Goal: Task Accomplishment & Management: Manage account settings

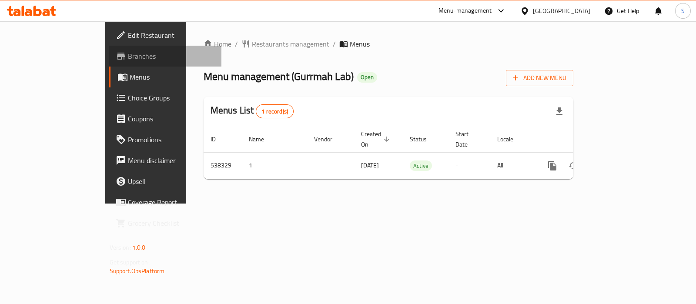
click at [128, 54] on span "Branches" at bounding box center [171, 56] width 87 height 10
click at [128, 55] on span "Branches" at bounding box center [171, 56] width 87 height 10
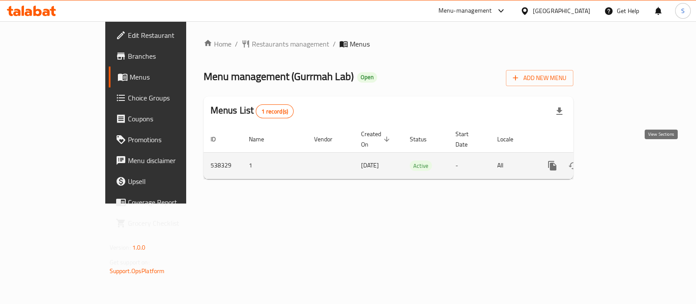
click at [620, 161] on icon "enhanced table" at bounding box center [615, 166] width 10 height 10
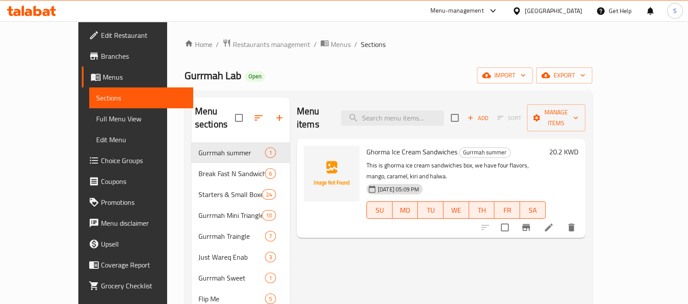
drag, startPoint x: 463, startPoint y: 203, endPoint x: 378, endPoint y: 220, distance: 86.9
click at [378, 220] on div "Menu items Add Sort Manage items Ghorma Ice Cream Sandwiches Gurrmah summer Thi…" at bounding box center [437, 257] width 295 height 320
click at [521, 11] on icon at bounding box center [516, 11] width 9 height 9
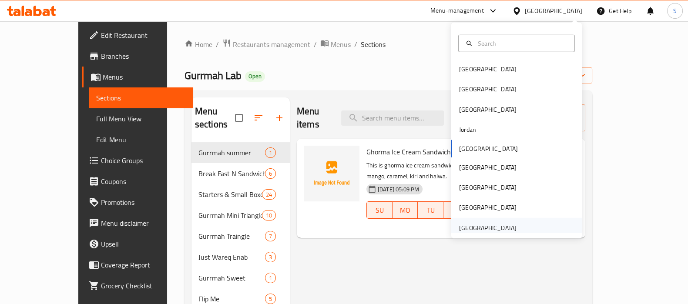
click at [475, 227] on div "[GEOGRAPHIC_DATA]" at bounding box center [487, 228] width 57 height 10
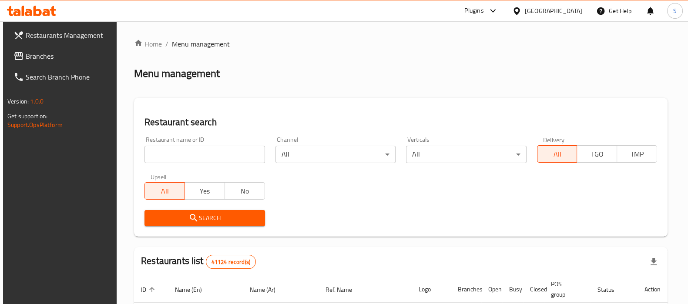
click at [31, 51] on span "Branches" at bounding box center [68, 56] width 85 height 10
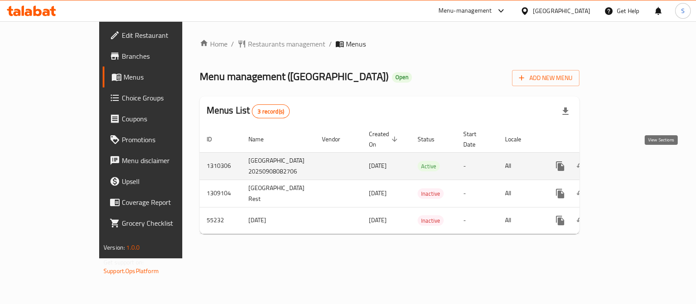
click at [627, 162] on icon "enhanced table" at bounding box center [623, 166] width 8 height 8
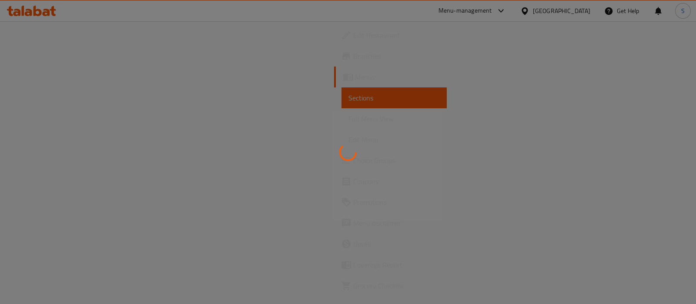
click at [40, 50] on div at bounding box center [348, 152] width 696 height 304
click at [40, 56] on div at bounding box center [348, 152] width 696 height 304
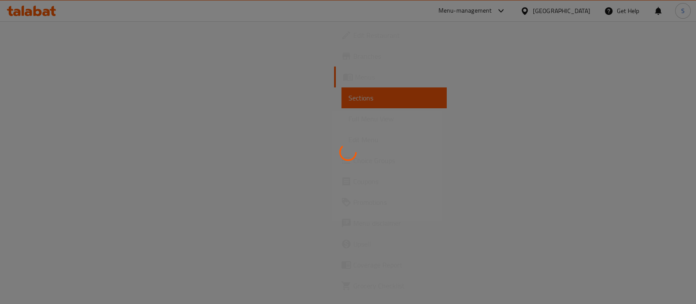
click at [40, 56] on div at bounding box center [348, 152] width 696 height 304
click at [39, 54] on div at bounding box center [348, 152] width 696 height 304
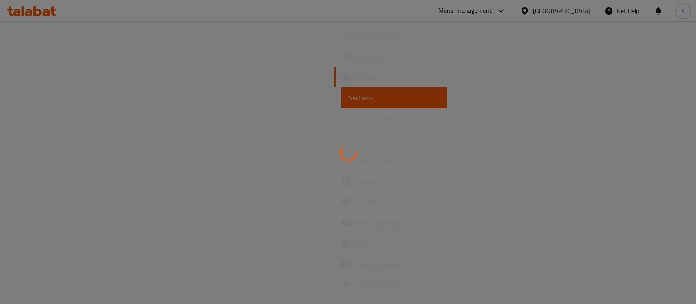
click at [39, 54] on div at bounding box center [348, 152] width 696 height 304
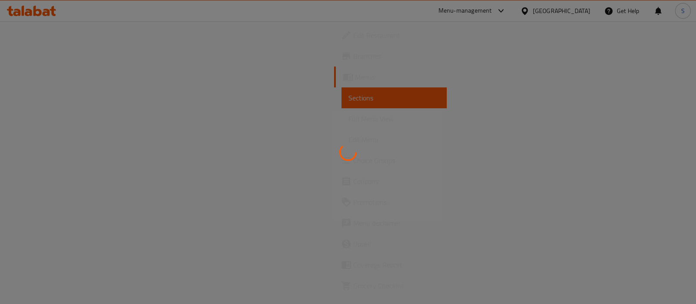
click at [39, 54] on div at bounding box center [348, 152] width 696 height 304
click at [39, 53] on div at bounding box center [348, 152] width 696 height 304
click at [40, 53] on div at bounding box center [348, 152] width 696 height 304
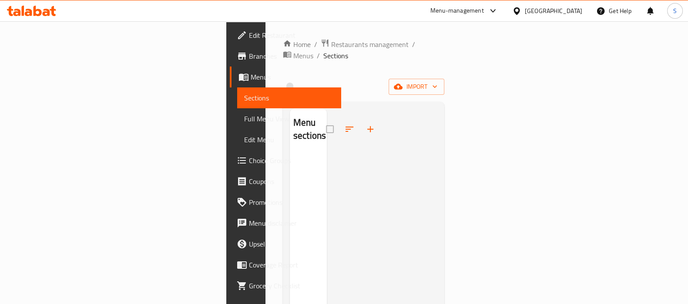
click at [249, 57] on span "Branches" at bounding box center [291, 56] width 85 height 10
